Goal: Obtain resource: Download file/media

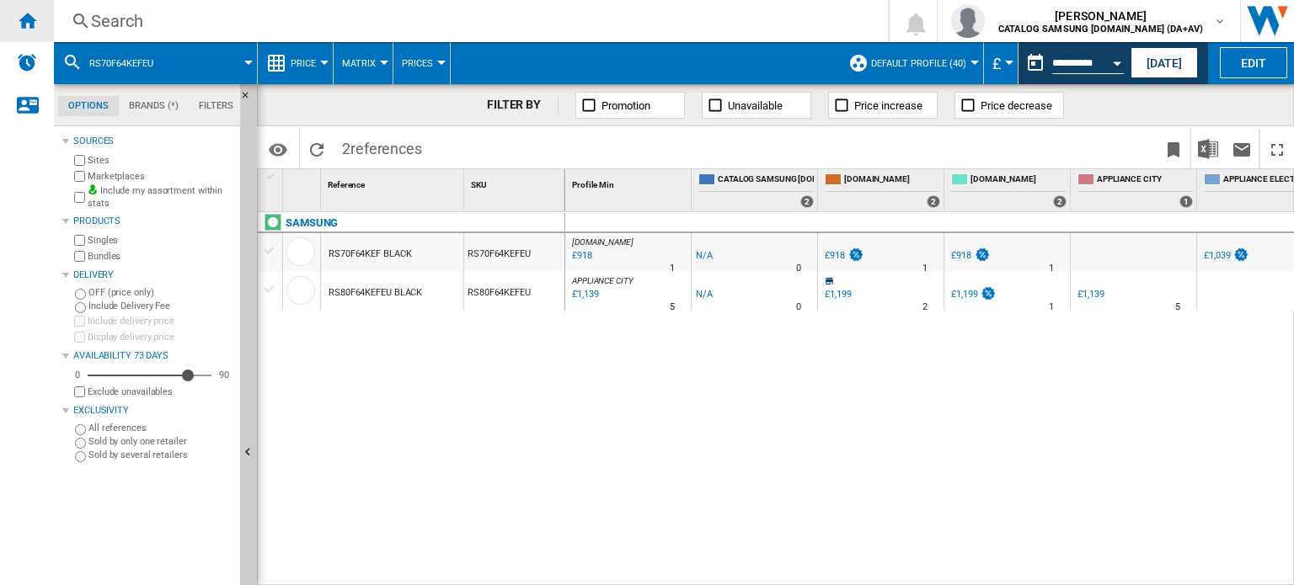
click at [22, 13] on ng-md-icon "Home" at bounding box center [27, 20] width 20 height 20
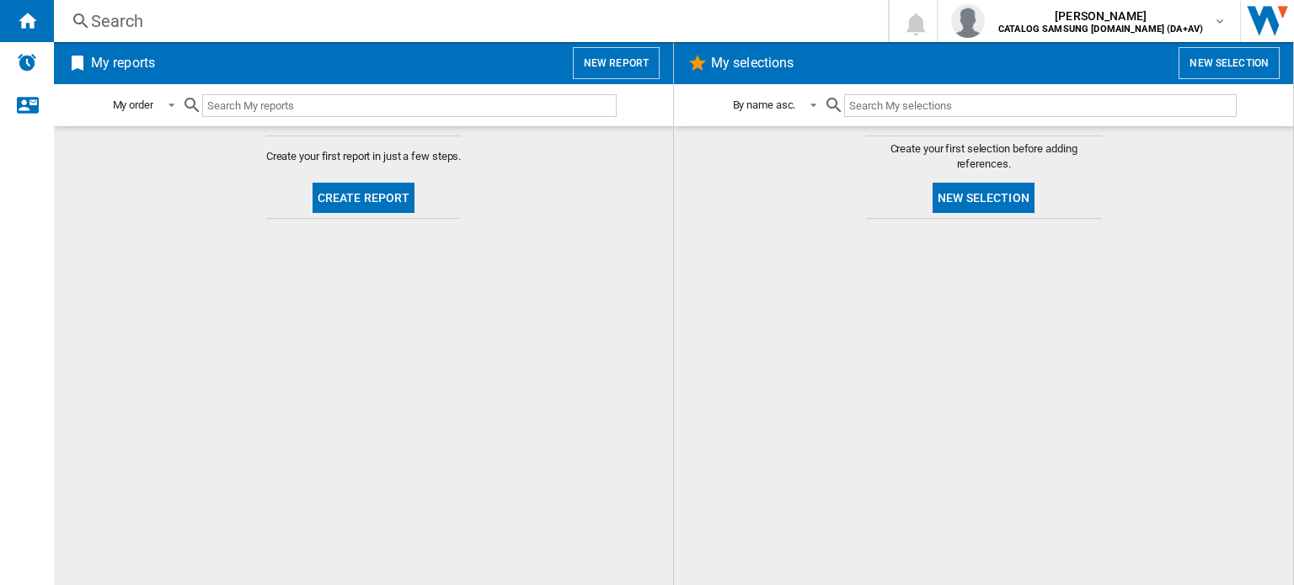
click at [381, 191] on button "Create report" at bounding box center [363, 198] width 103 height 30
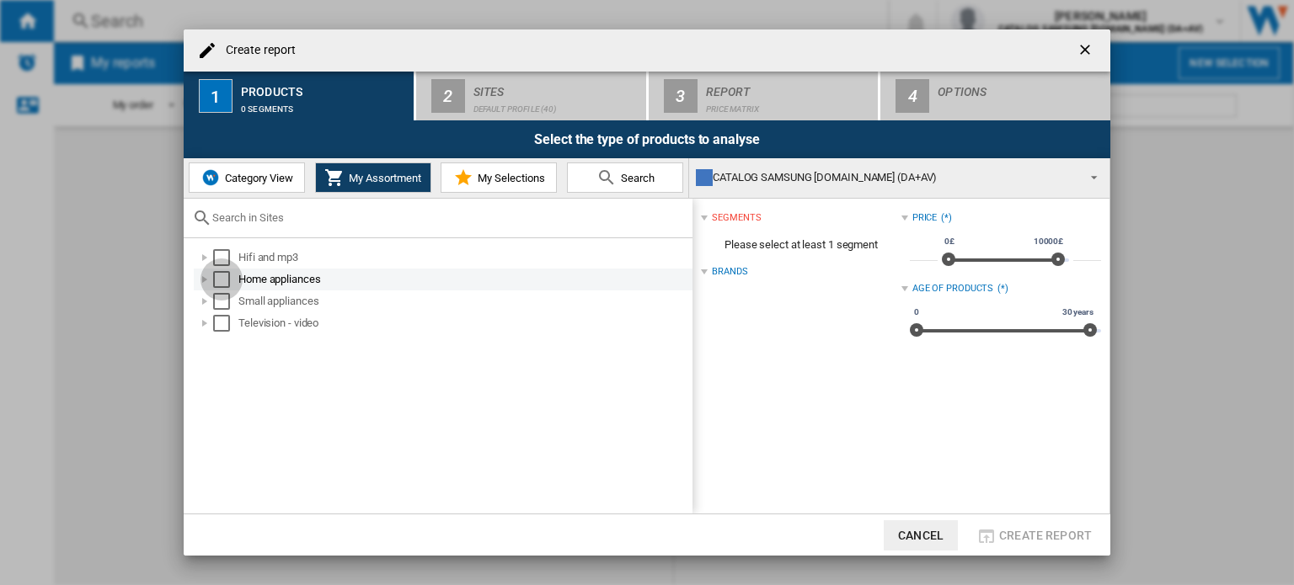
click at [225, 277] on div "Select" at bounding box center [221, 279] width 17 height 17
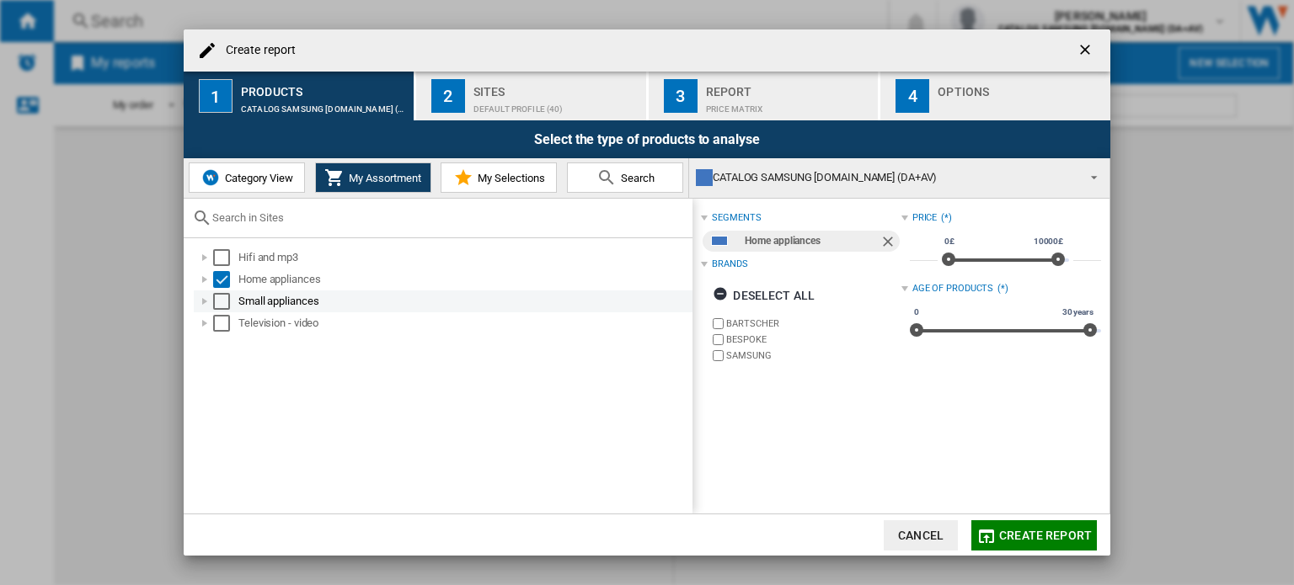
click at [222, 298] on div "Select" at bounding box center [221, 301] width 17 height 17
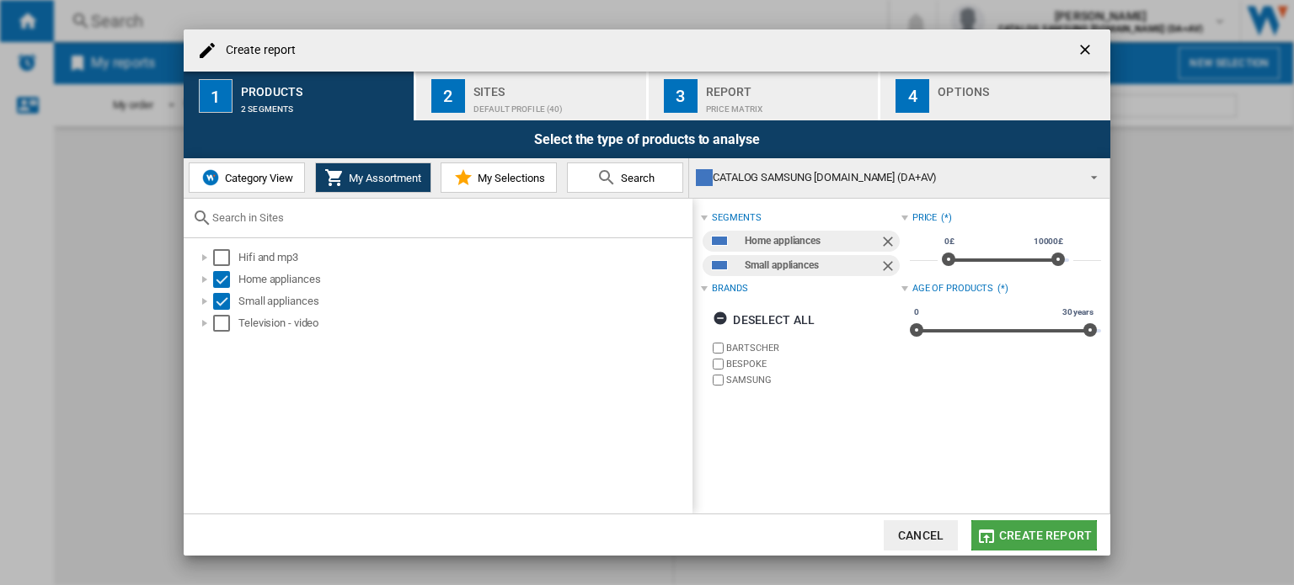
click at [1022, 534] on span "Create report" at bounding box center [1045, 535] width 93 height 13
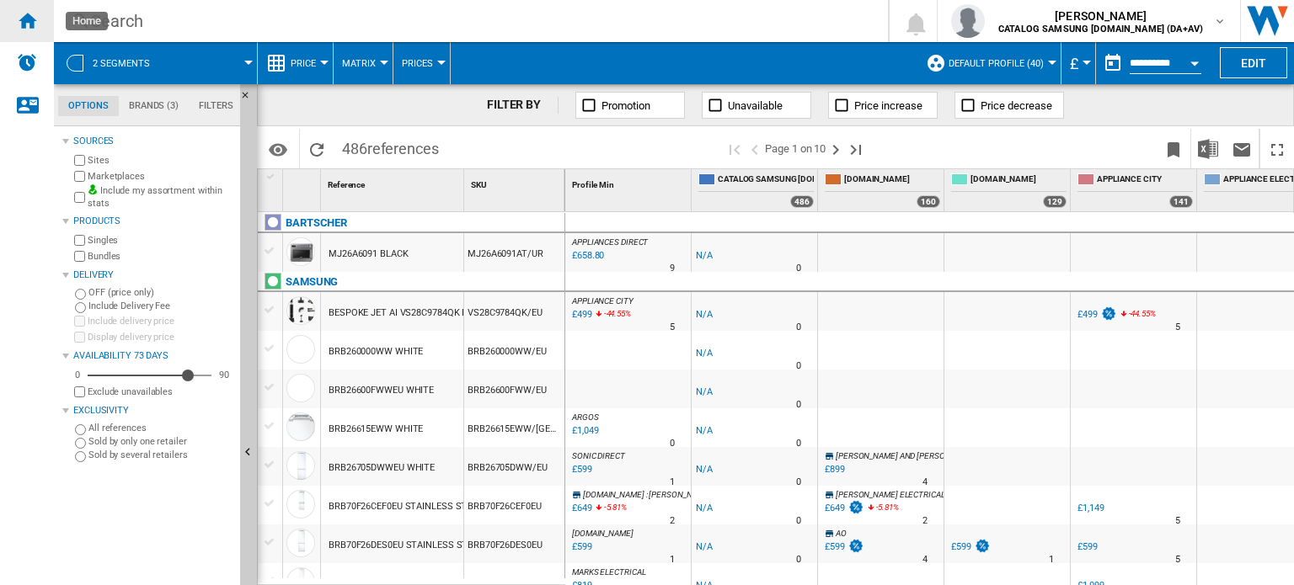
click at [19, 21] on ng-md-icon "Home" at bounding box center [27, 20] width 20 height 20
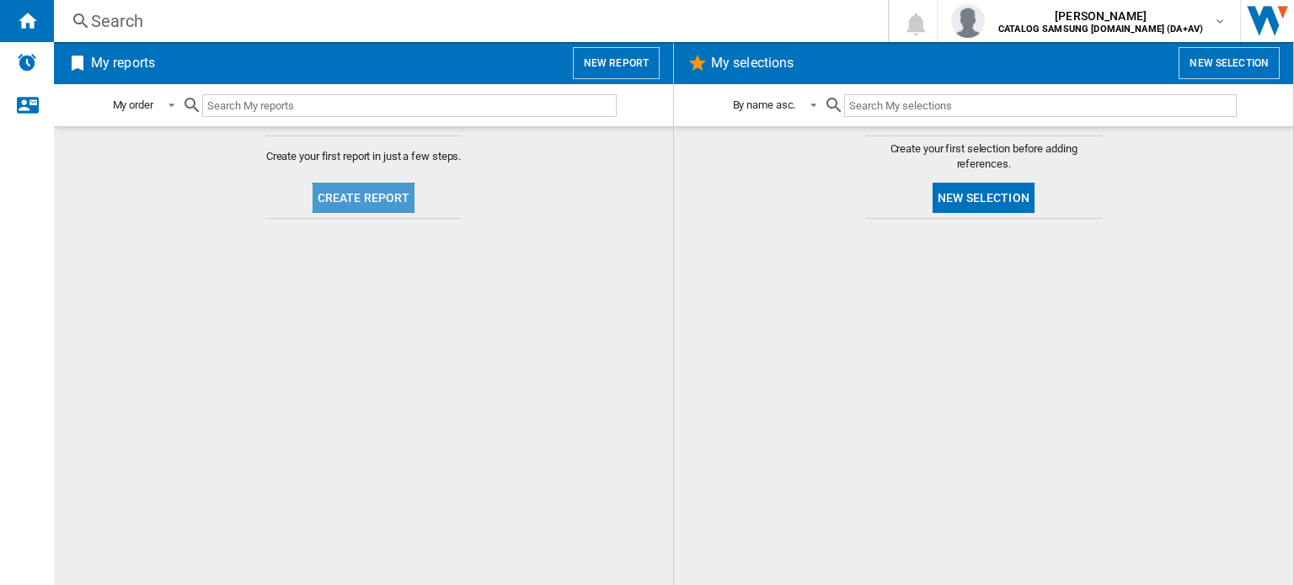
click at [371, 198] on button "Create report" at bounding box center [363, 198] width 103 height 30
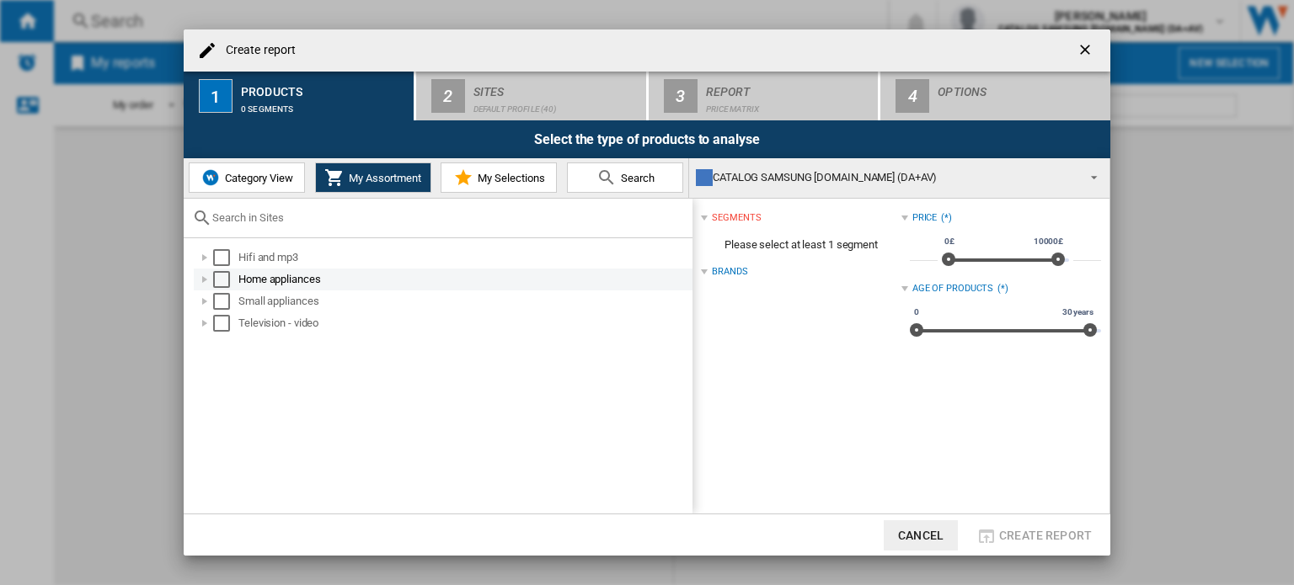
click at [253, 277] on div "Home appliances" at bounding box center [463, 279] width 451 height 17
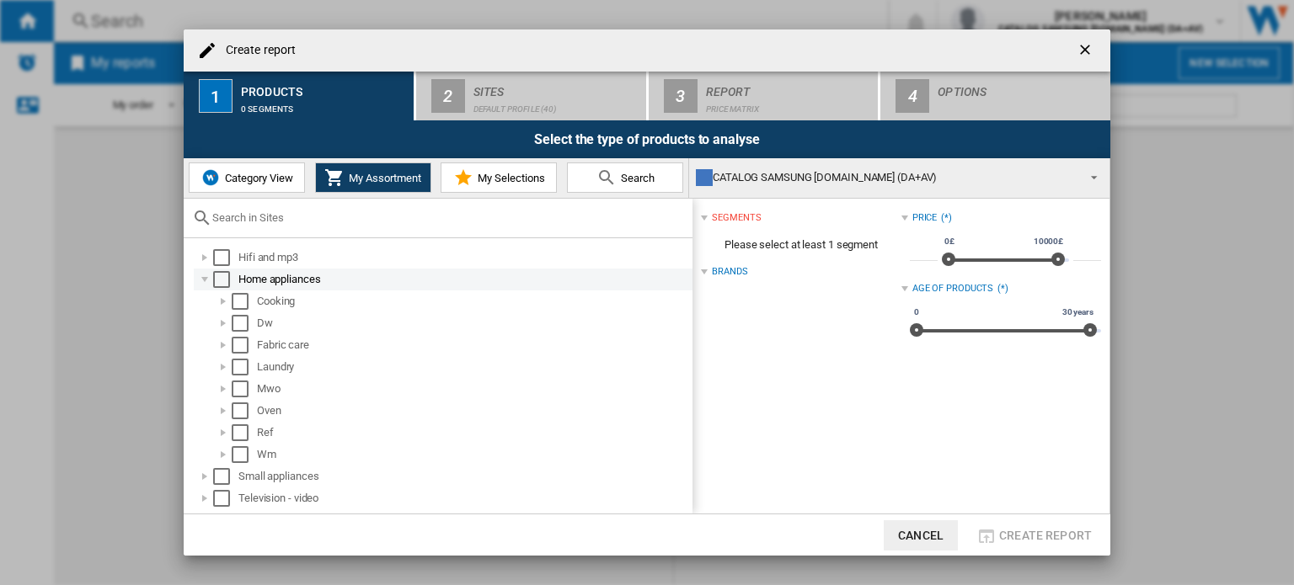
click at [225, 277] on div "Select" at bounding box center [221, 279] width 17 height 17
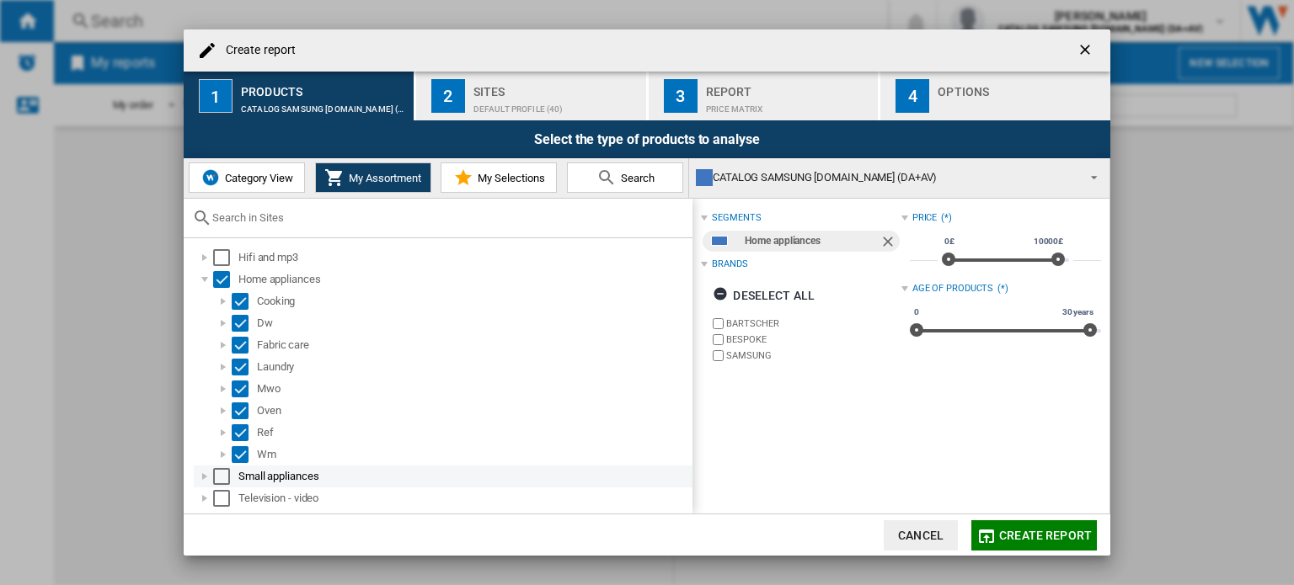
click at [229, 477] on div "Select" at bounding box center [221, 476] width 17 height 17
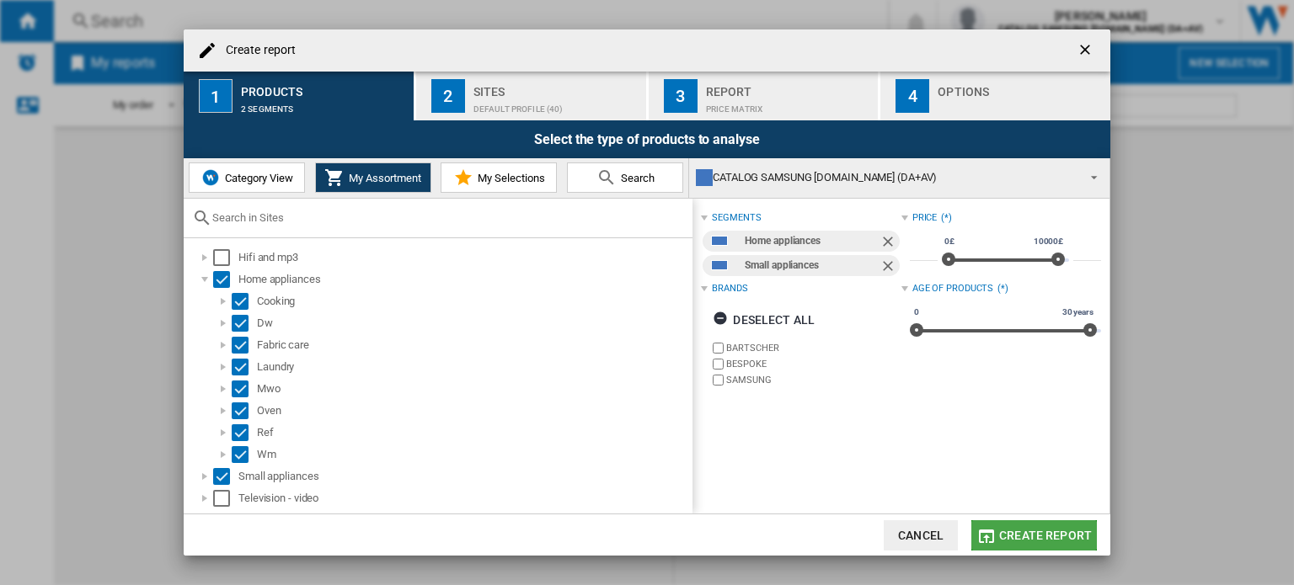
click at [1056, 537] on span "Create report" at bounding box center [1045, 535] width 93 height 13
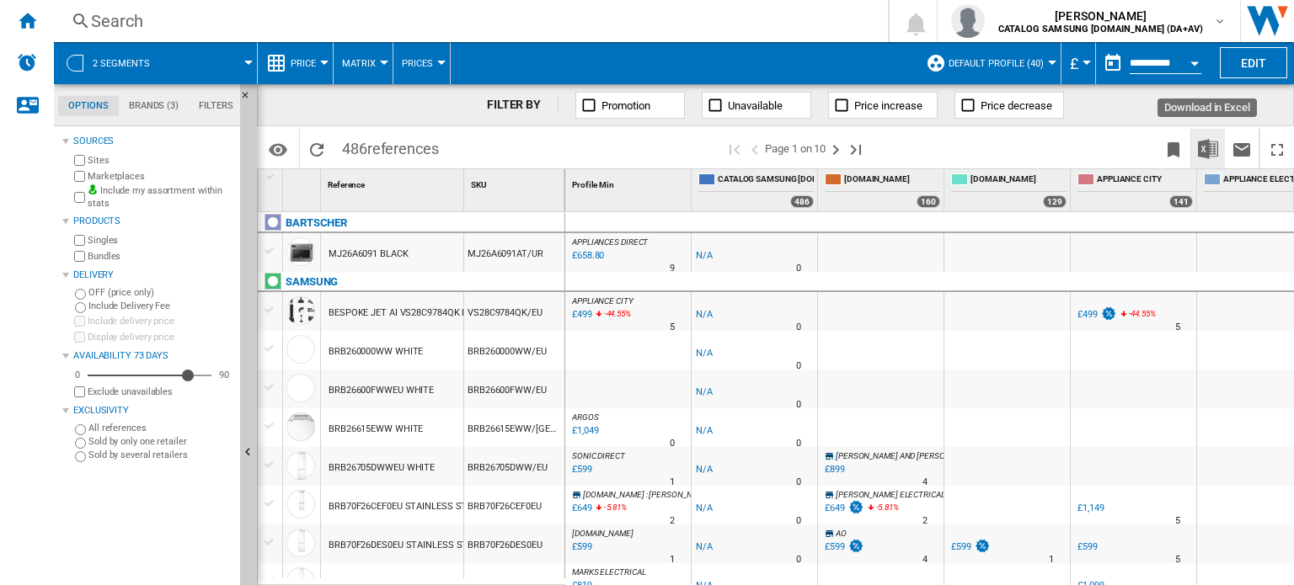
click at [1204, 145] on img "Download in Excel" at bounding box center [1208, 149] width 20 height 20
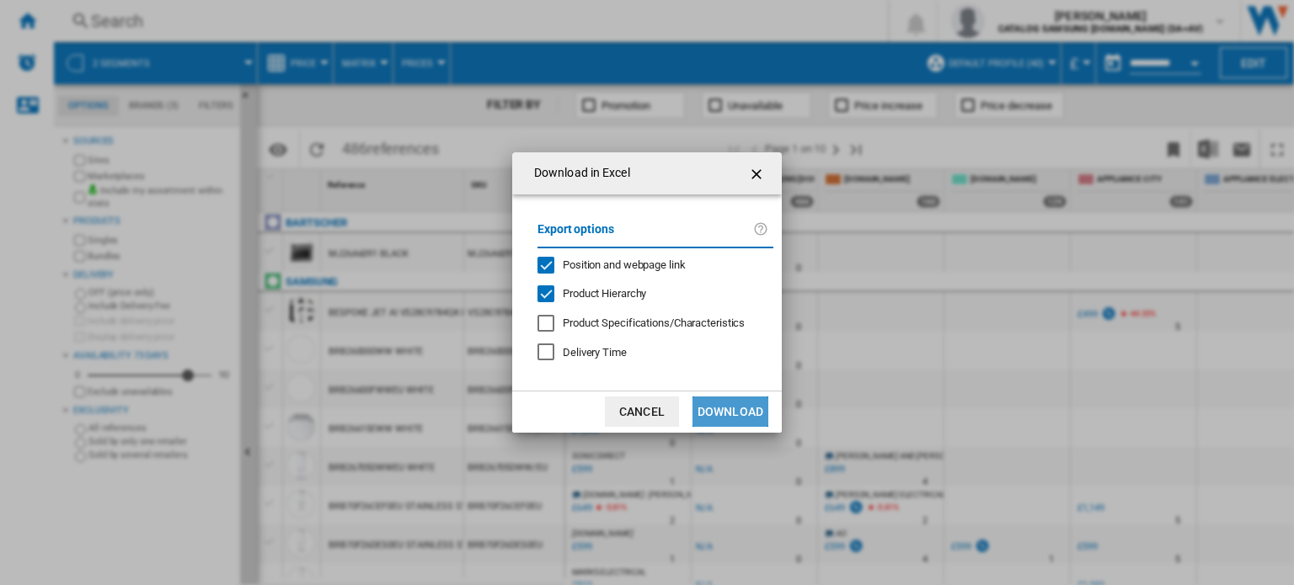
click at [731, 413] on button "Download" at bounding box center [730, 412] width 76 height 30
